Goal: Transaction & Acquisition: Purchase product/service

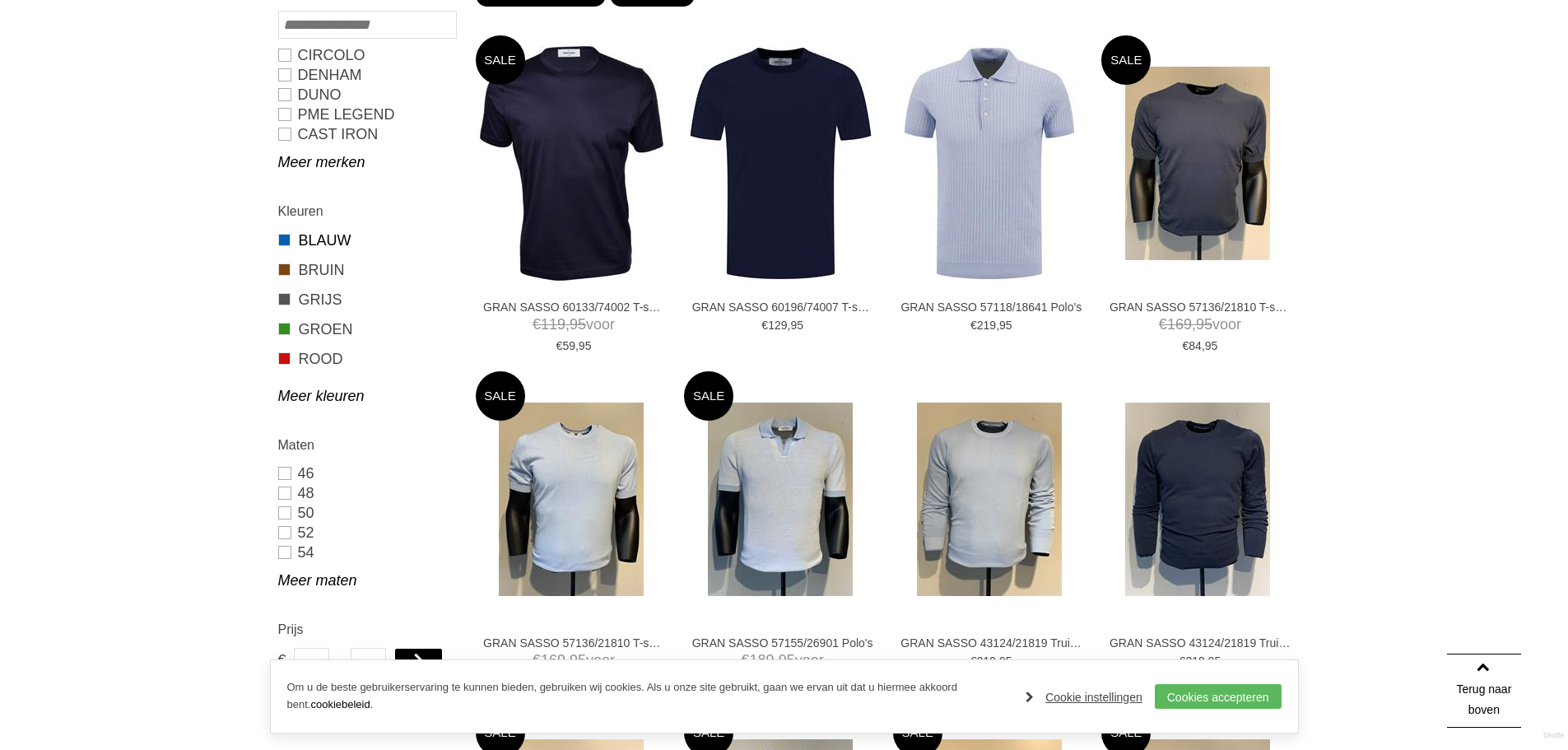
scroll to position [329, 0]
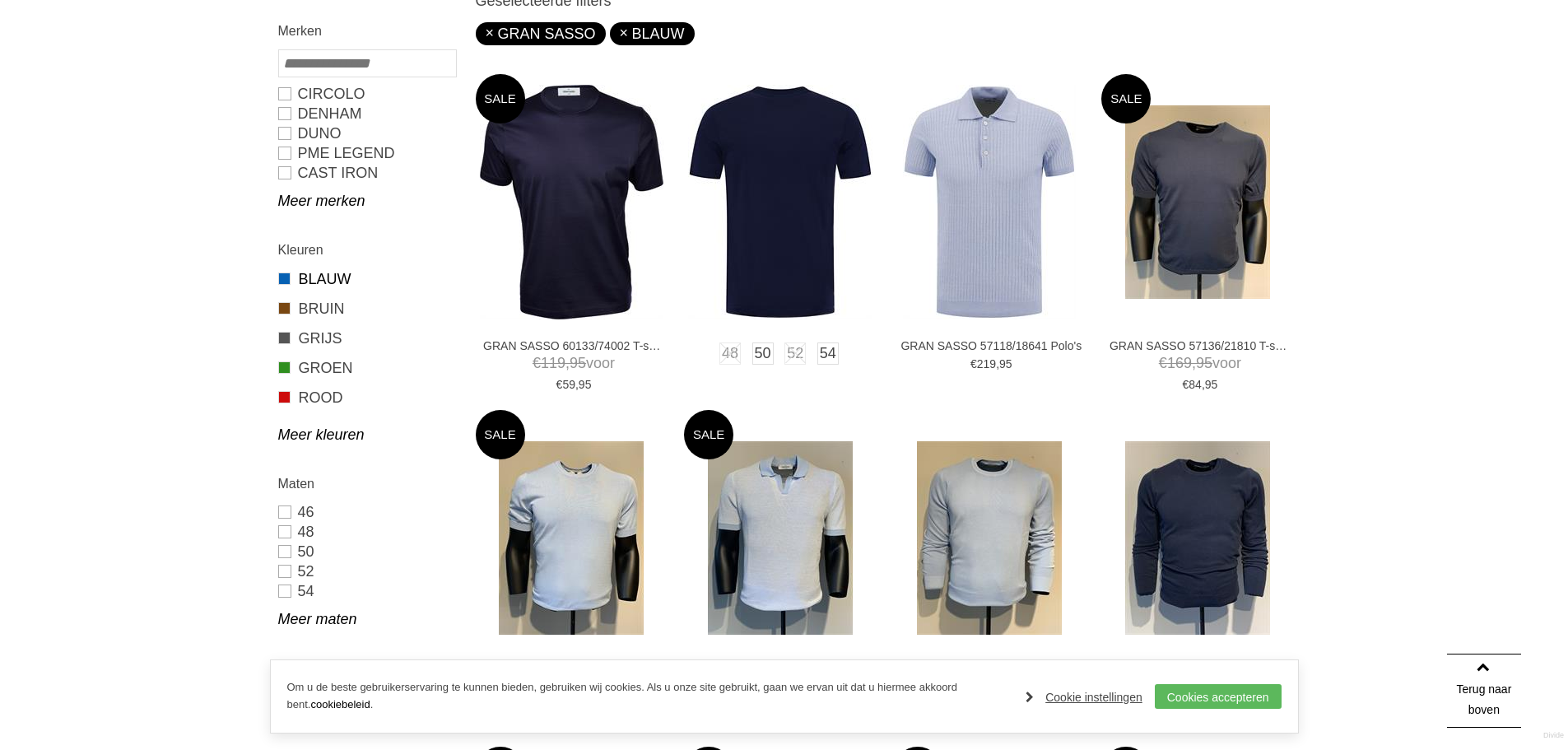
click at [778, 210] on img at bounding box center [780, 202] width 185 height 235
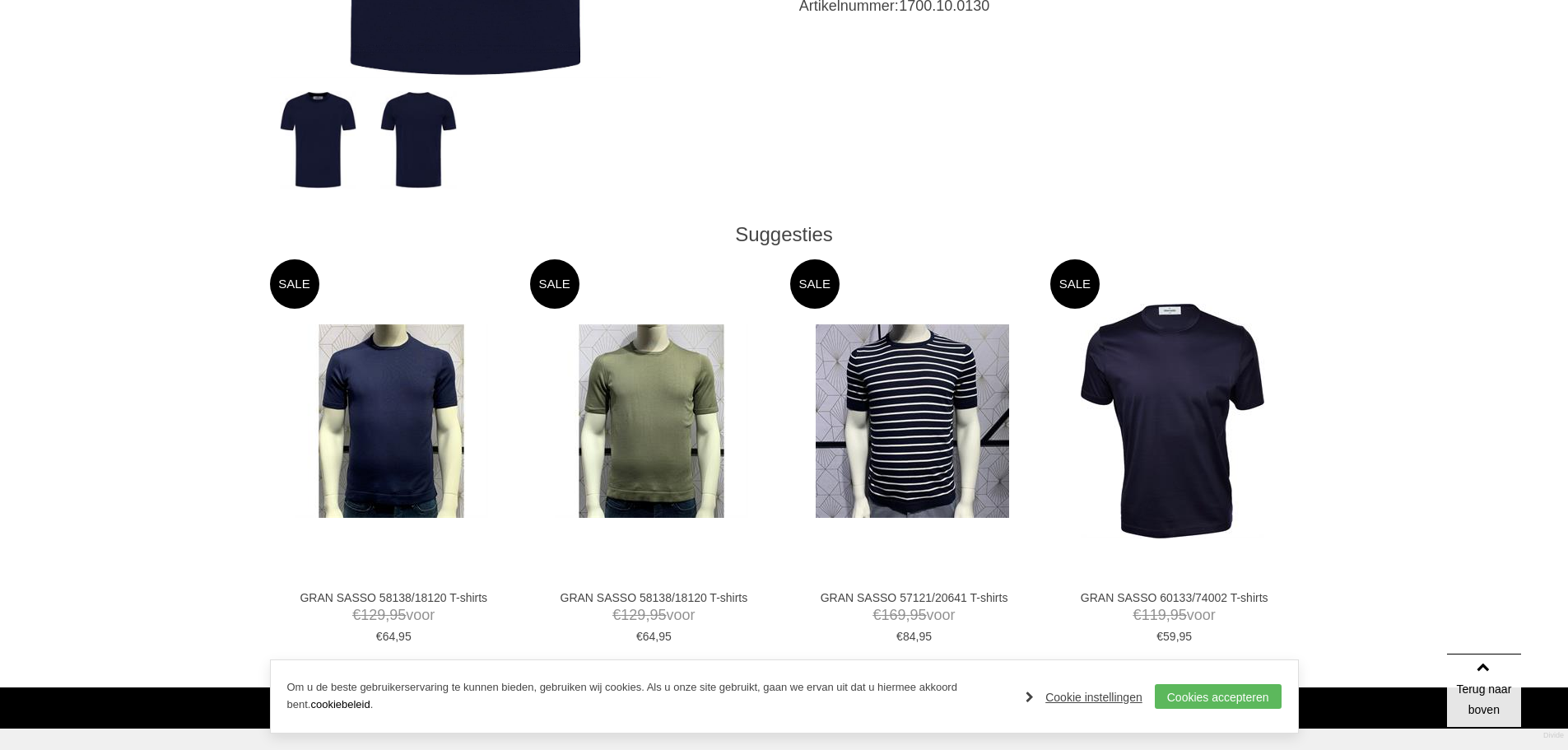
scroll to position [659, 0]
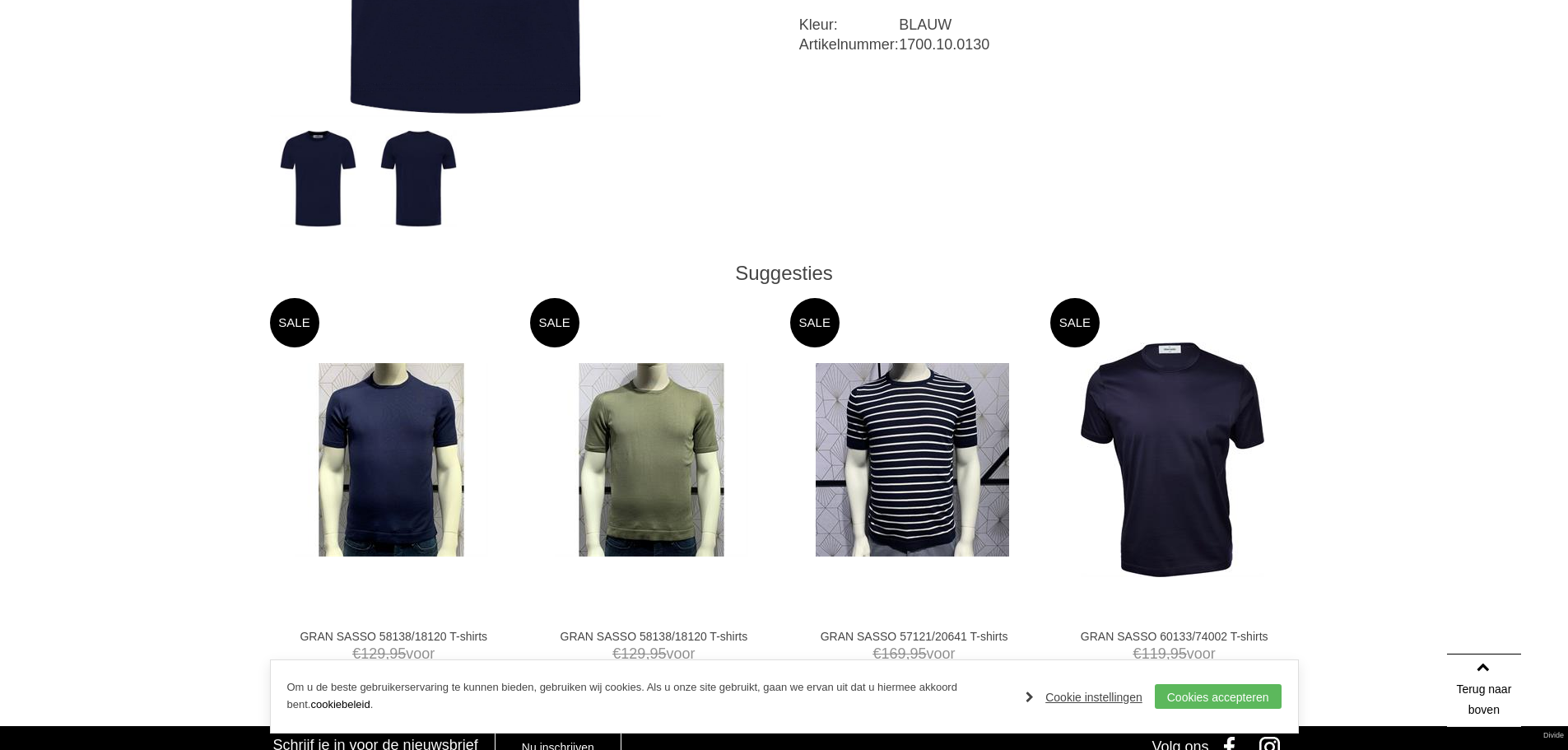
click at [398, 453] on img at bounding box center [391, 459] width 193 height 194
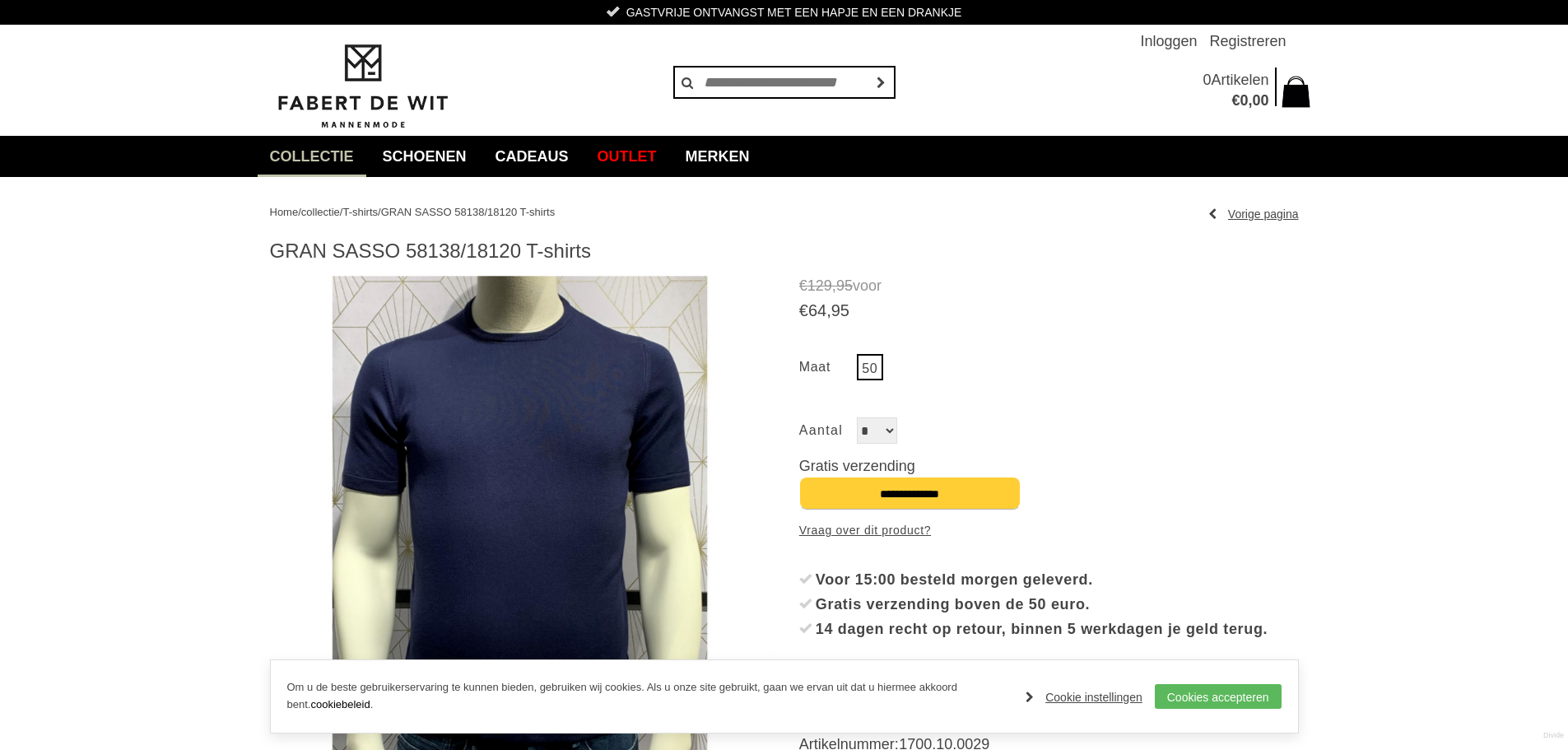
click at [549, 435] on img at bounding box center [520, 525] width 500 height 500
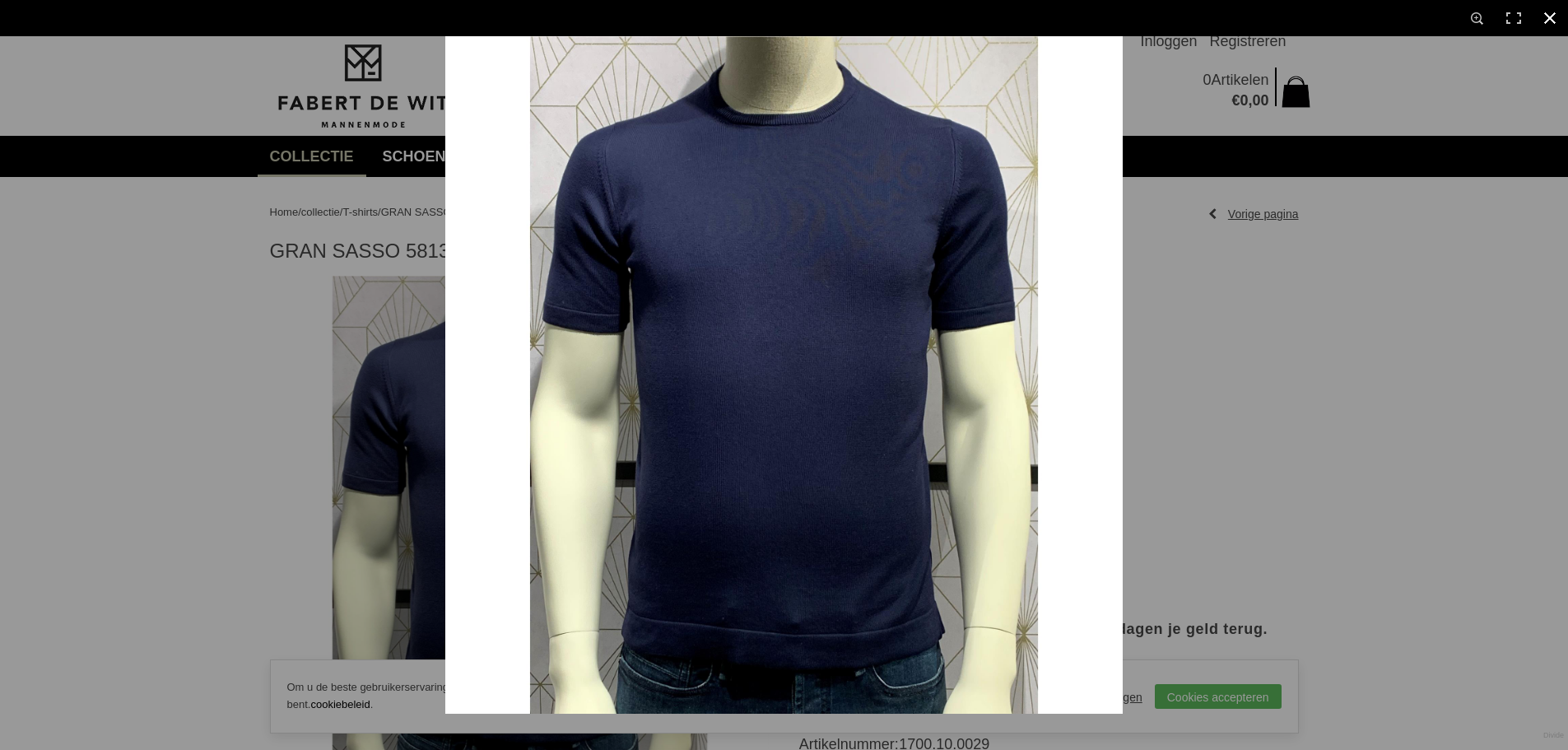
click at [324, 261] on div at bounding box center [784, 375] width 1568 height 750
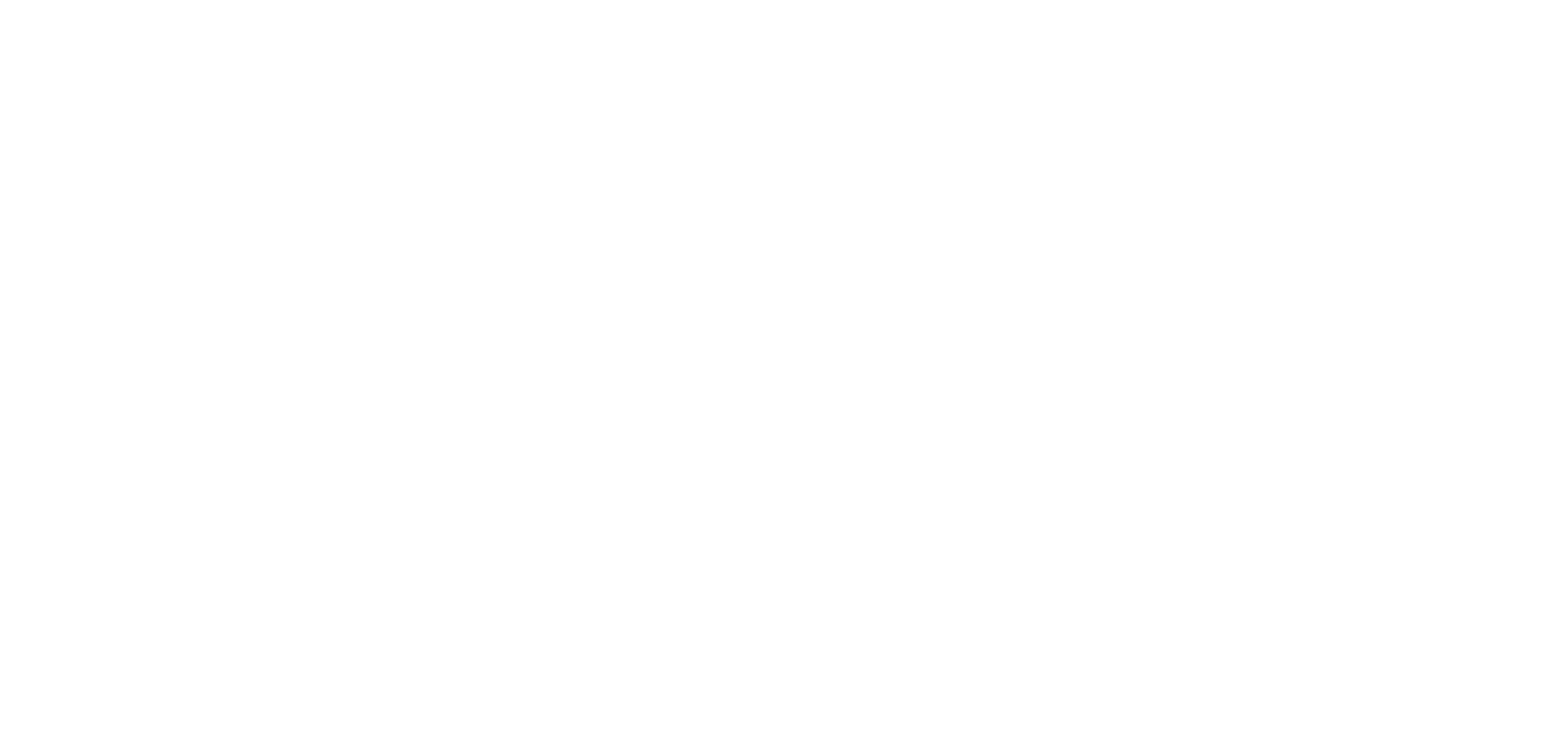
scroll to position [659, 0]
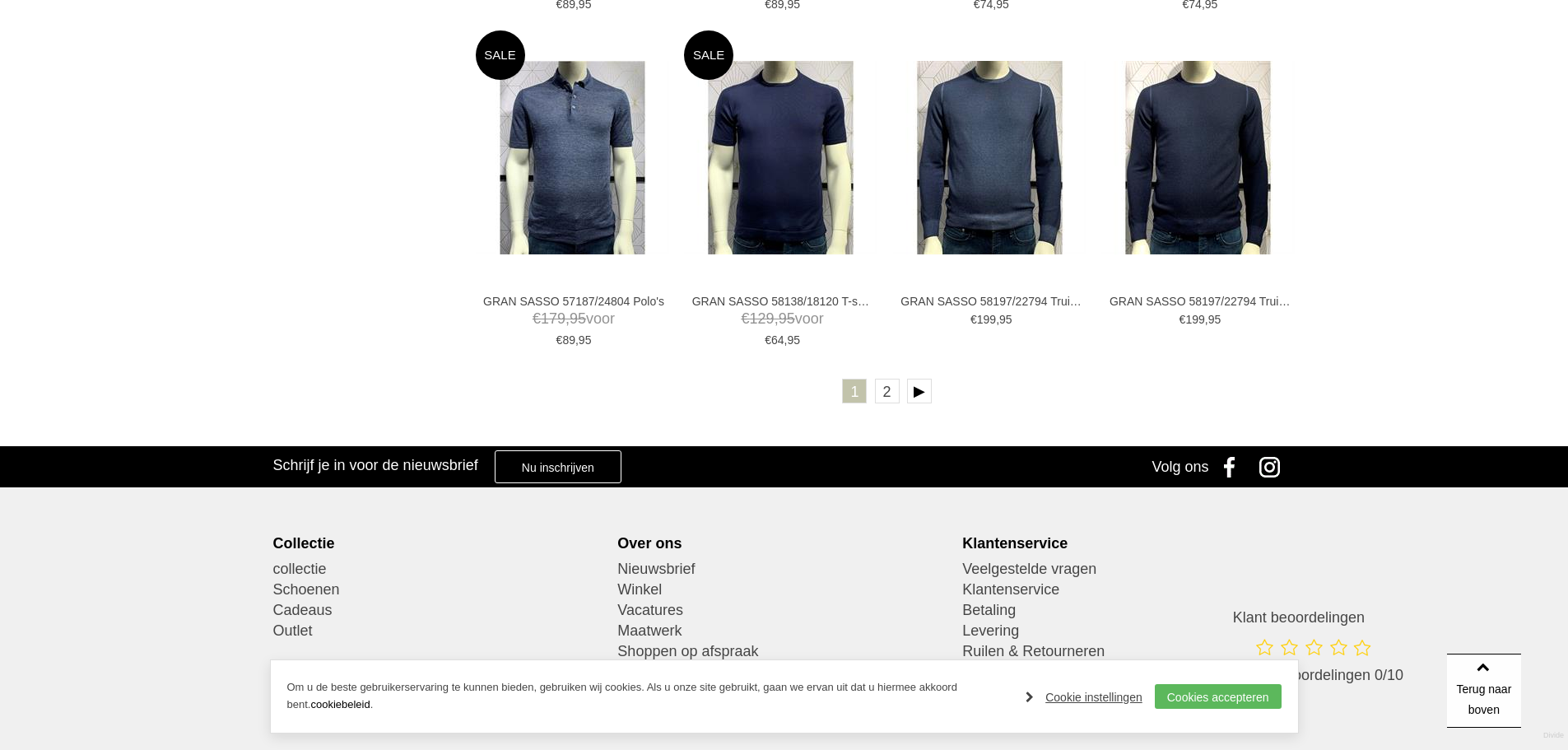
scroll to position [3129, 0]
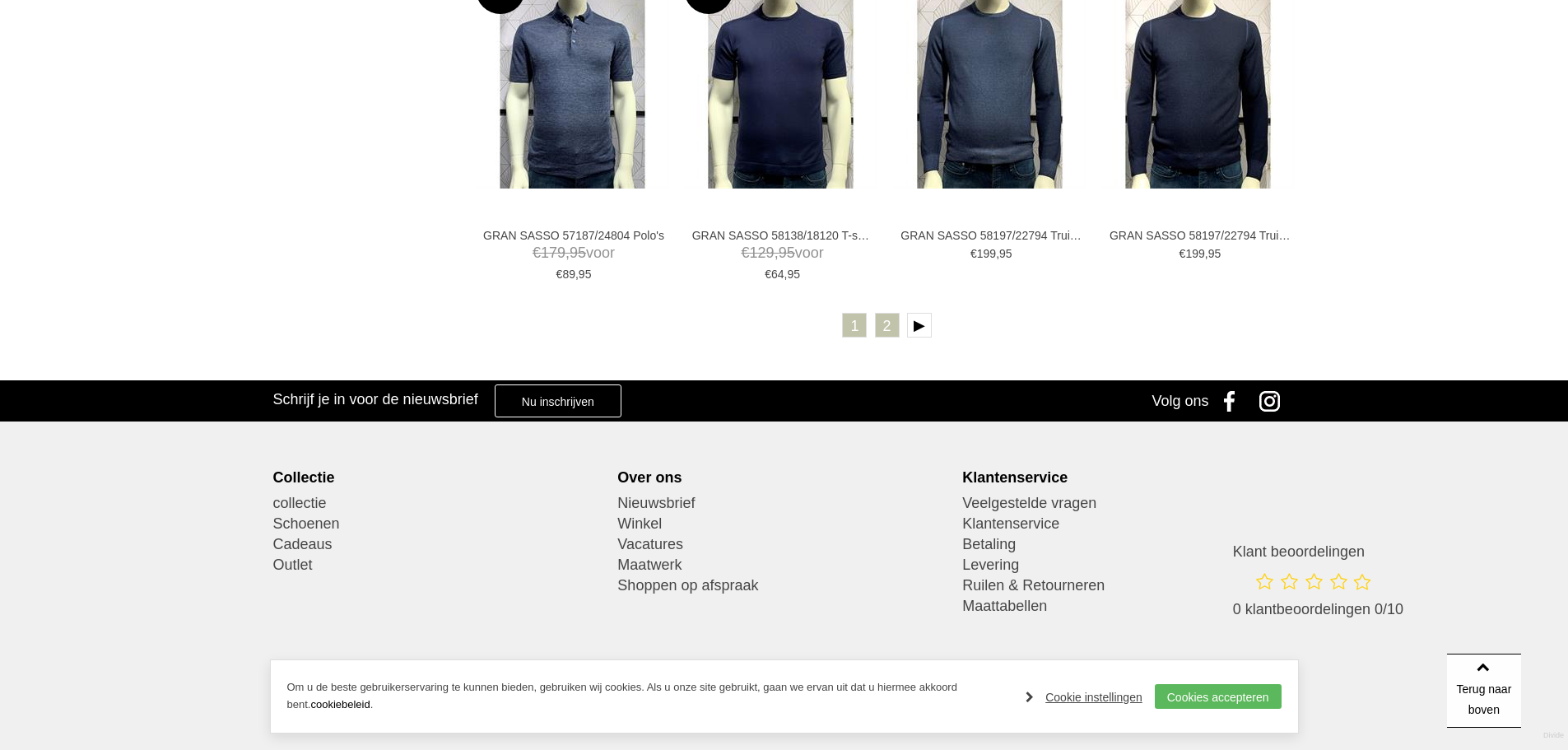
click at [879, 331] on link "2" at bounding box center [888, 326] width 25 height 25
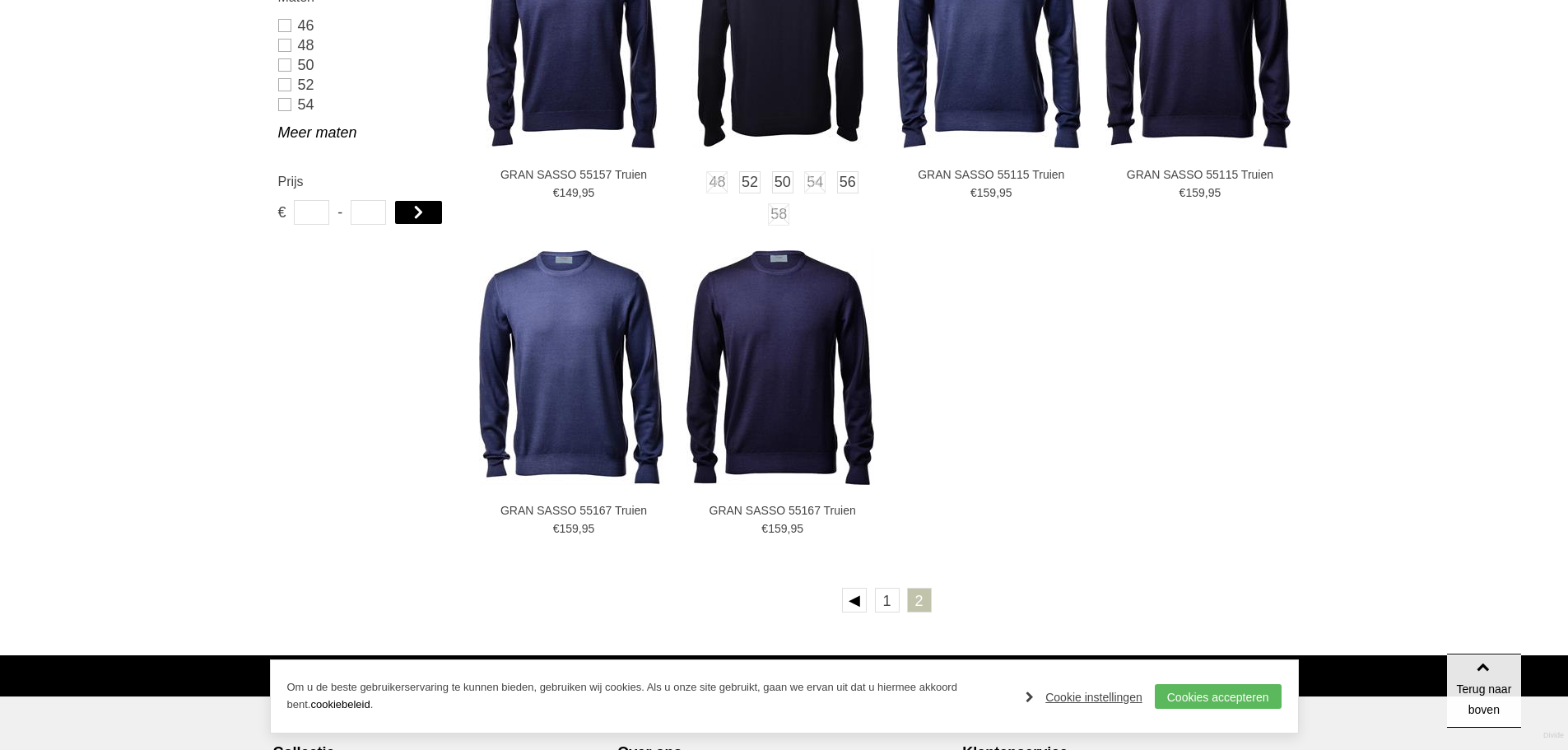
scroll to position [824, 0]
